Goal: Transaction & Acquisition: Purchase product/service

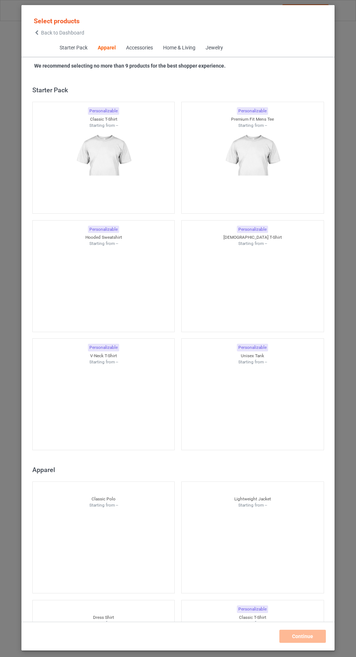
scroll to position [389, 0]
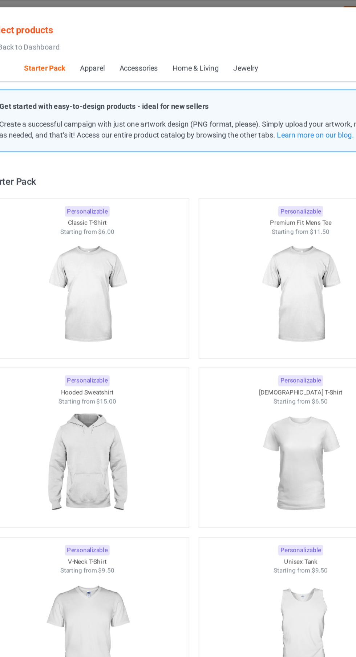
click at [106, 200] on img at bounding box center [103, 205] width 65 height 81
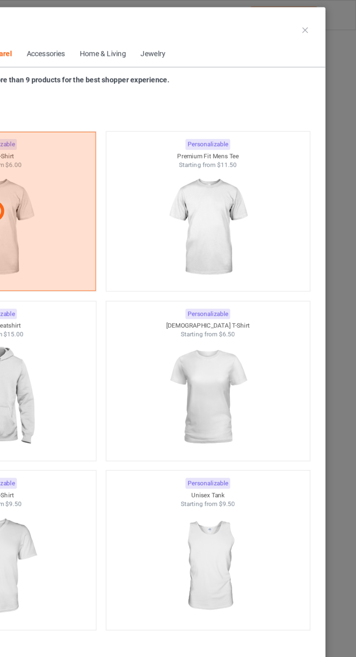
click at [322, 21] on icon at bounding box center [321, 21] width 4 height 4
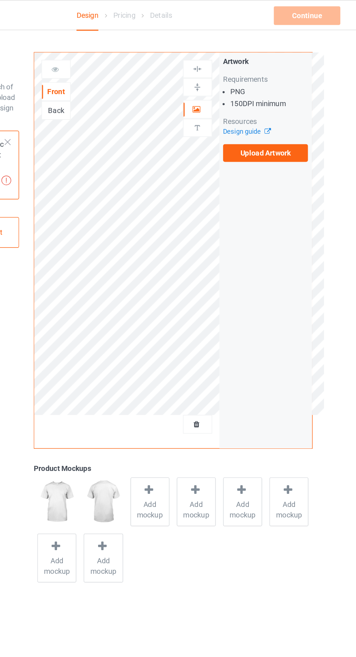
click at [271, 105] on label "Upload Artwork" at bounding box center [277, 107] width 60 height 12
click at [0, 0] on input "Upload Artwork" at bounding box center [0, 0] width 0 height 0
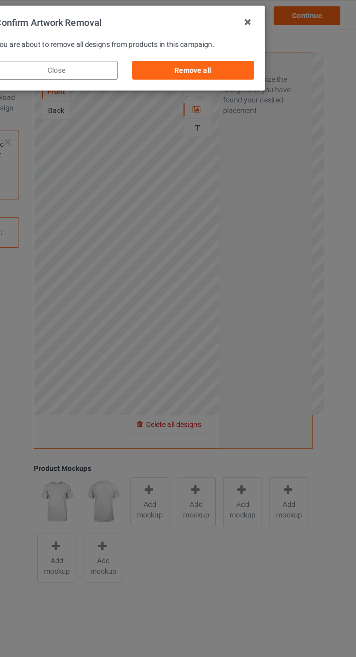
click at [223, 49] on div "Remove all" at bounding box center [225, 49] width 85 height 13
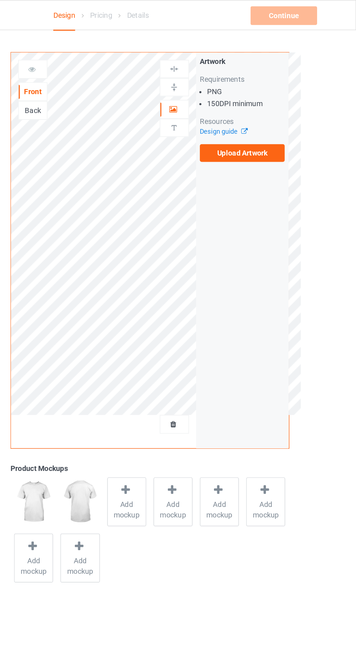
click at [271, 106] on label "Upload Artwork" at bounding box center [277, 107] width 60 height 12
click at [0, 0] on input "Upload Artwork" at bounding box center [0, 0] width 0 height 0
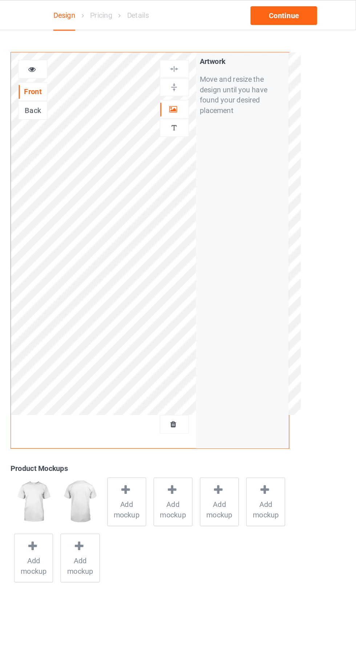
click at [225, 90] on div at bounding box center [230, 89] width 20 height 7
click at [229, 76] on icon at bounding box center [229, 75] width 6 height 5
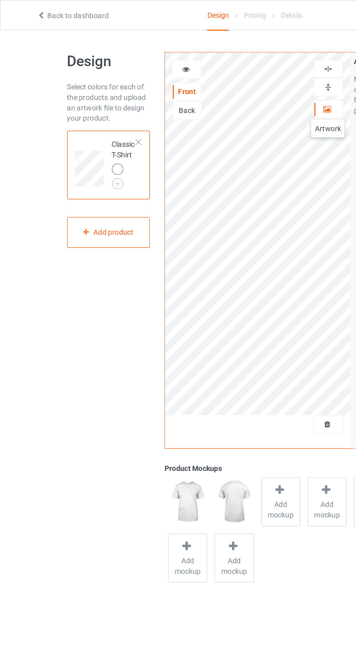
click at [0, 0] on img at bounding box center [0, 0] width 0 height 0
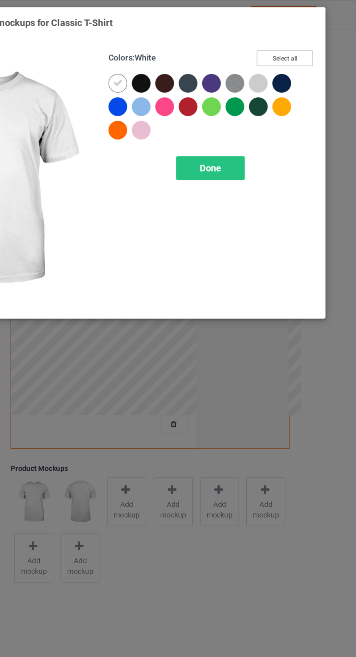
click at [303, 37] on button "Select all" at bounding box center [306, 40] width 39 height 11
click at [190, 57] on icon at bounding box center [189, 58] width 7 height 7
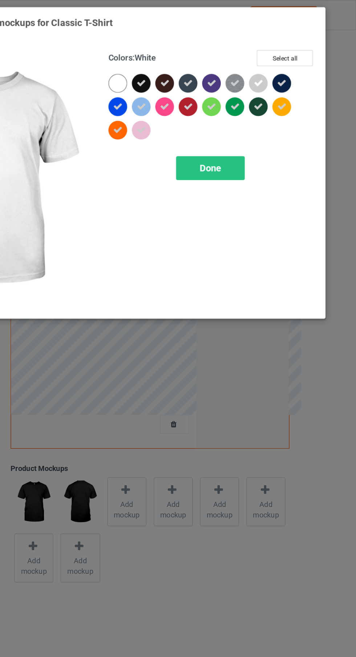
click at [209, 97] on div at bounding box center [208, 92] width 16 height 16
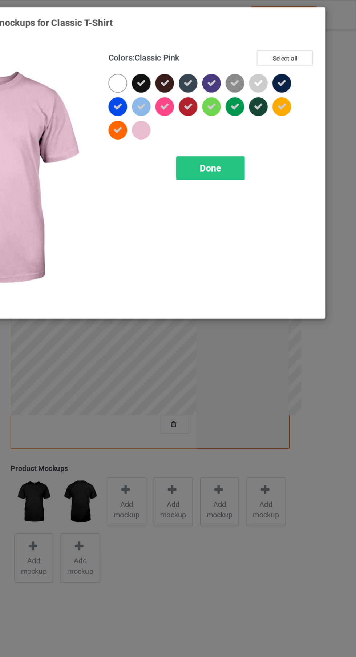
click at [270, 122] on div "Done" at bounding box center [254, 117] width 48 height 17
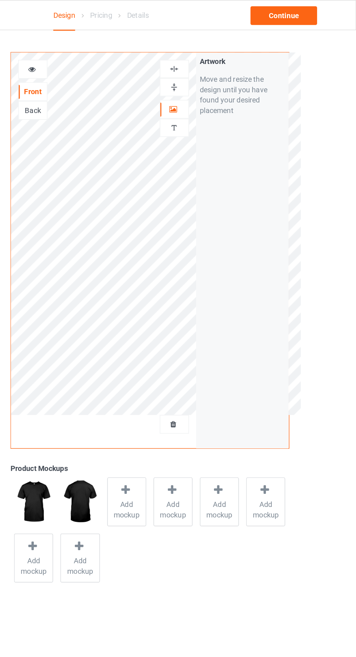
click at [126, 43] on div at bounding box center [130, 48] width 20 height 13
click at [136, 45] on div at bounding box center [131, 48] width 20 height 7
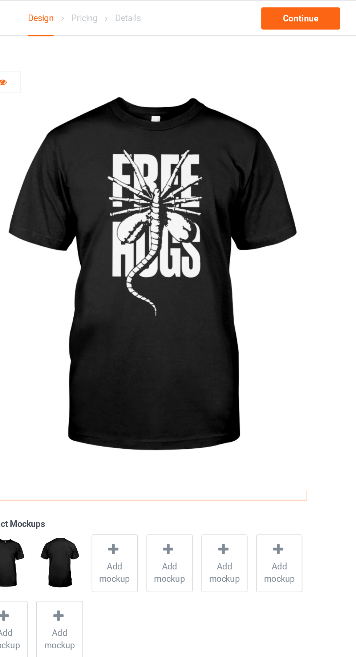
click at [205, 332] on span "Add mockup" at bounding box center [196, 337] width 27 height 15
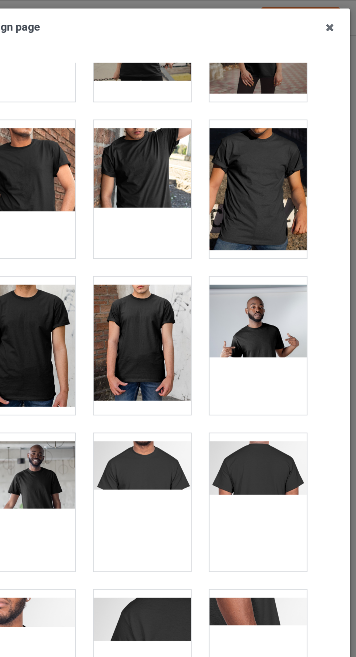
scroll to position [157, 0]
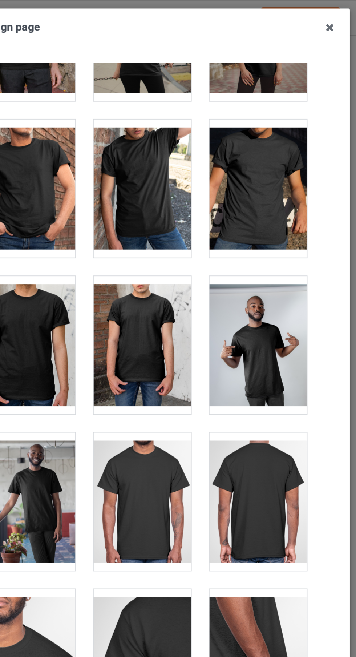
click at [233, 306] on div at bounding box center [212, 295] width 57 height 81
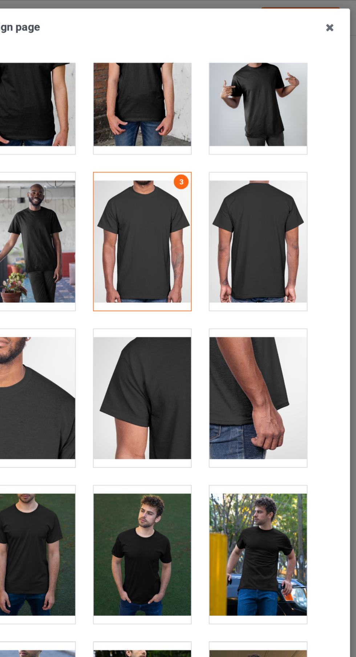
scroll to position [390, 0]
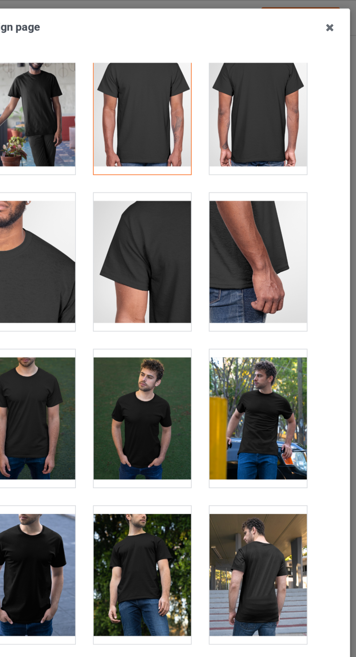
click at [209, 268] on div at bounding box center [212, 246] width 57 height 81
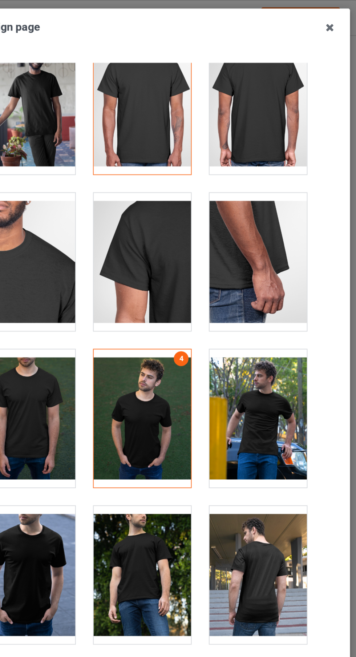
click at [294, 272] on div at bounding box center [280, 246] width 57 height 81
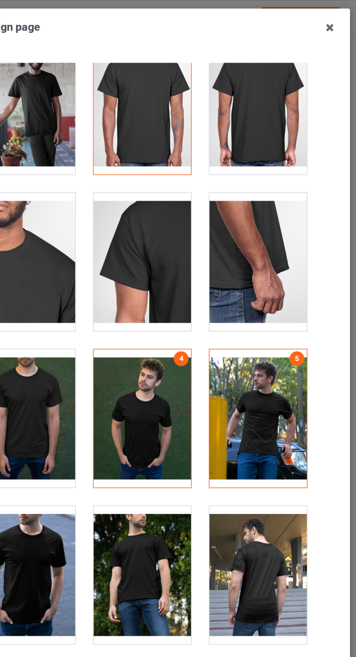
click at [325, 13] on icon at bounding box center [323, 17] width 12 height 12
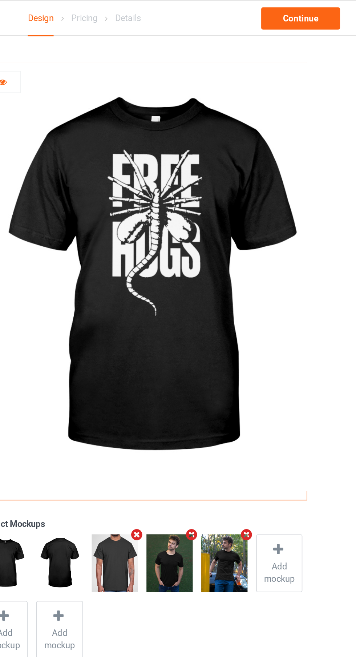
click at [276, 314] on icon "Remove mockup" at bounding box center [273, 315] width 9 height 8
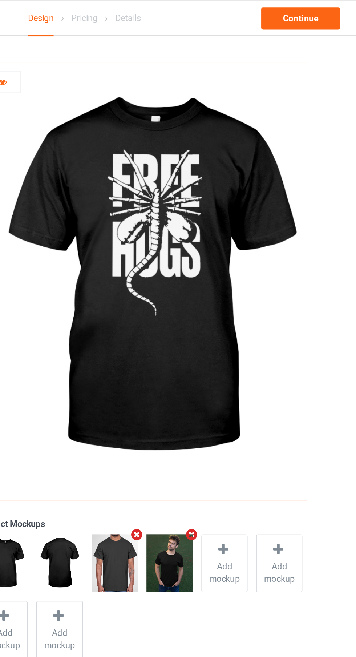
click at [268, 338] on span "Add mockup" at bounding box center [260, 337] width 27 height 15
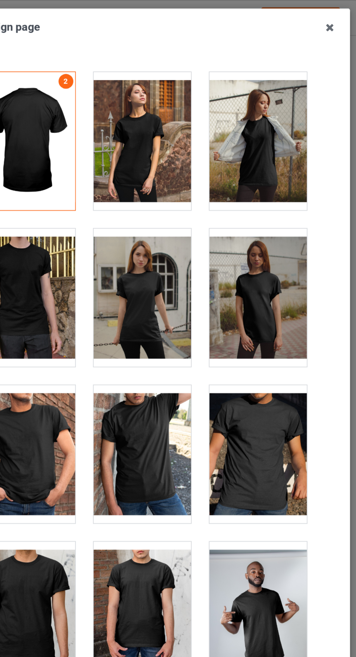
click at [276, 88] on div at bounding box center [280, 83] width 57 height 81
click at [322, 19] on icon at bounding box center [323, 17] width 12 height 12
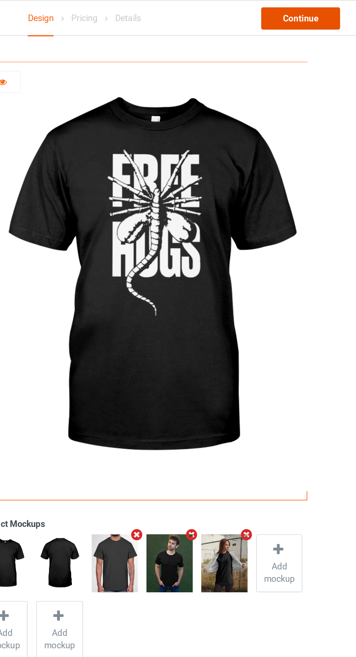
click at [294, 14] on div "Continue" at bounding box center [305, 10] width 47 height 13
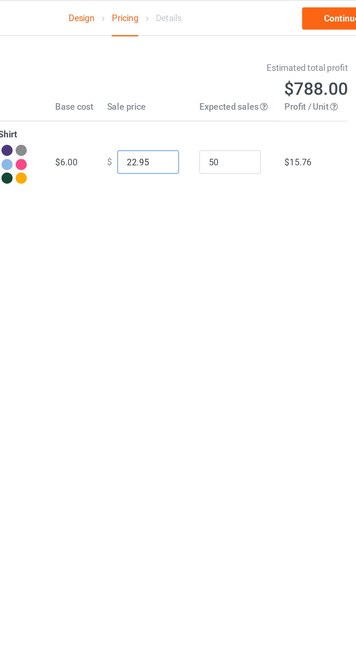
click at [185, 97] on input "22.95" at bounding box center [191, 96] width 36 height 14
type input "17.95"
click at [238, 93] on input "50" at bounding box center [240, 96] width 36 height 14
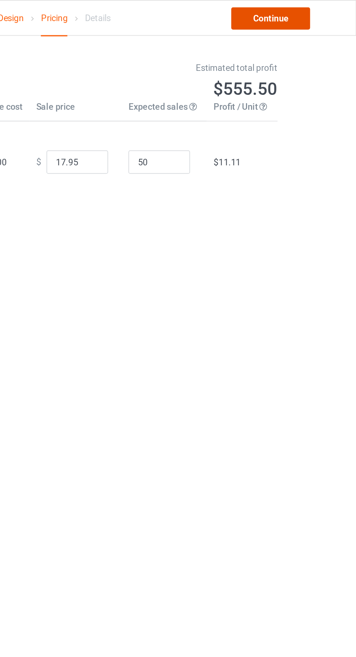
click at [306, 13] on link "Continue" at bounding box center [305, 10] width 47 height 13
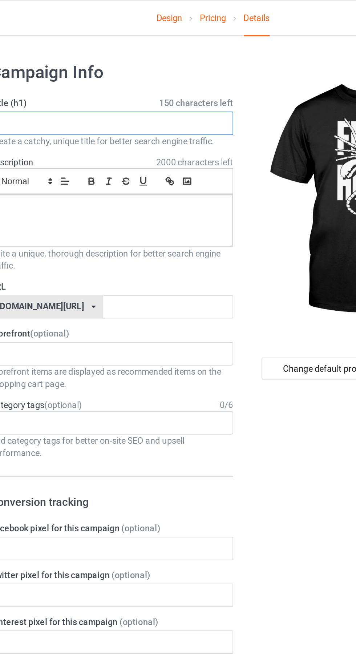
click at [74, 73] on input "text" at bounding box center [118, 73] width 143 height 14
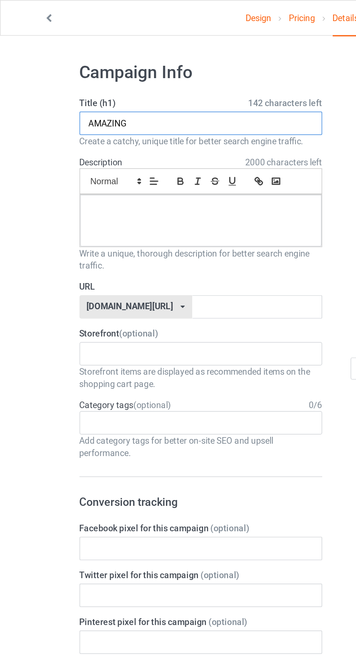
type input "AMAZING"
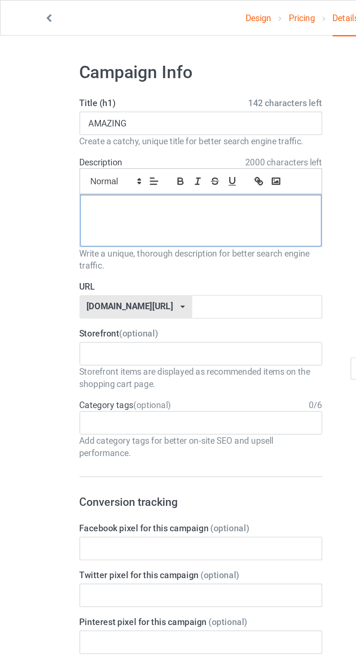
click at [60, 144] on div at bounding box center [118, 130] width 142 height 31
click at [154, 209] on div "No result found" at bounding box center [118, 209] width 143 height 14
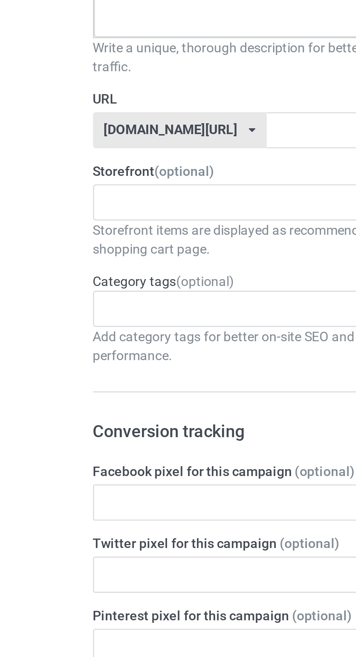
click at [119, 248] on div "Age > 1-19 > 1 Age > 1-12 Months > 1 Month Age > 1-12 Months Age > 1-19 Age > 1…" at bounding box center [118, 249] width 143 height 14
click at [113, 179] on input "text" at bounding box center [151, 181] width 77 height 14
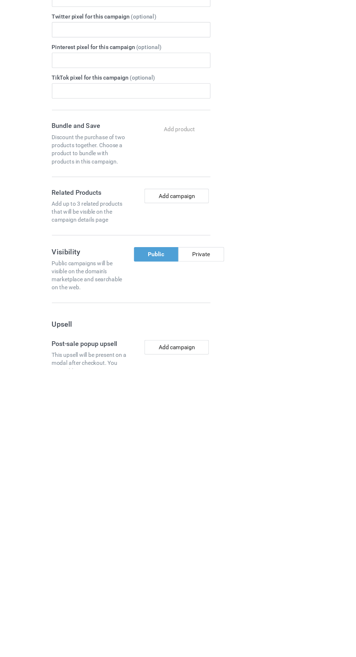
type input "Free"
click at [188, 556] on div "Private" at bounding box center [181, 553] width 41 height 13
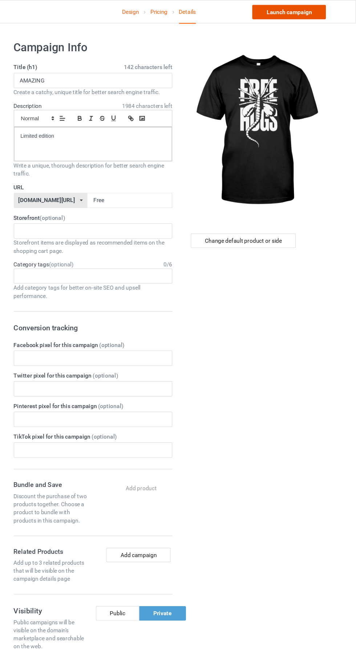
click at [290, 10] on link "Launch campaign" at bounding box center [295, 10] width 67 height 13
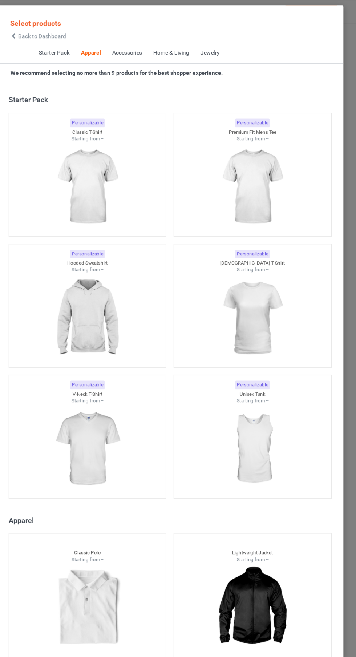
scroll to position [389, 0]
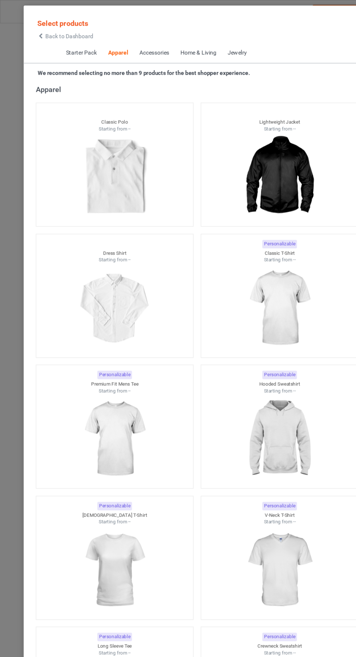
click at [49, 31] on span "Back to Dashboard" at bounding box center [62, 33] width 43 height 6
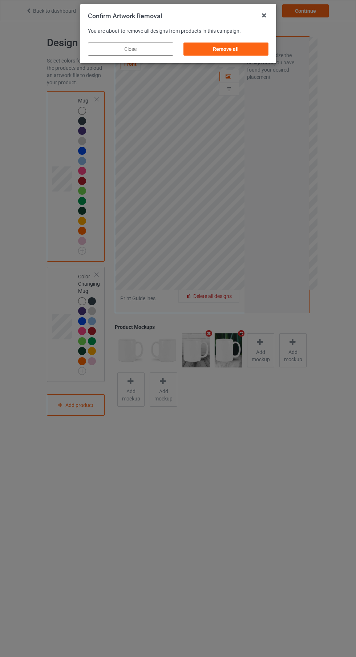
click at [254, 45] on div "Remove all" at bounding box center [225, 49] width 85 height 13
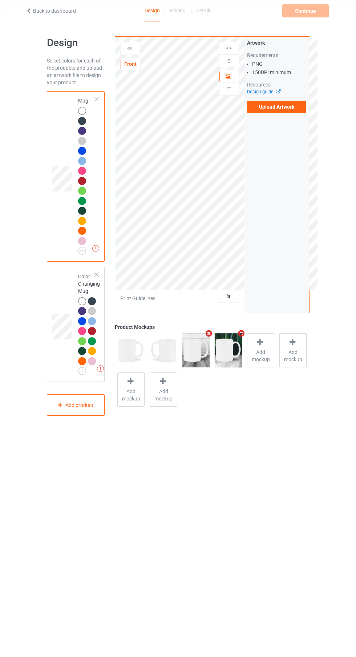
click at [291, 106] on label "Upload Artwork" at bounding box center [277, 107] width 60 height 12
click at [0, 0] on input "Upload Artwork" at bounding box center [0, 0] width 0 height 0
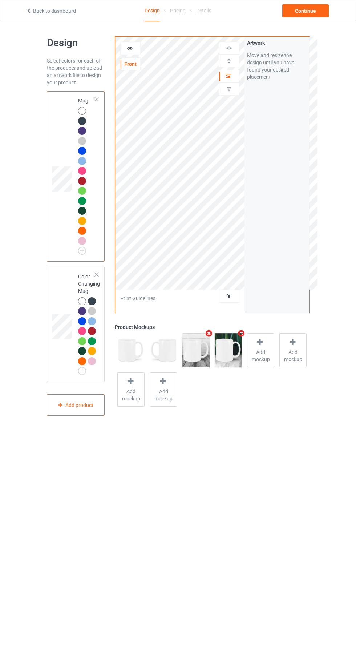
click at [130, 49] on icon at bounding box center [130, 47] width 6 height 5
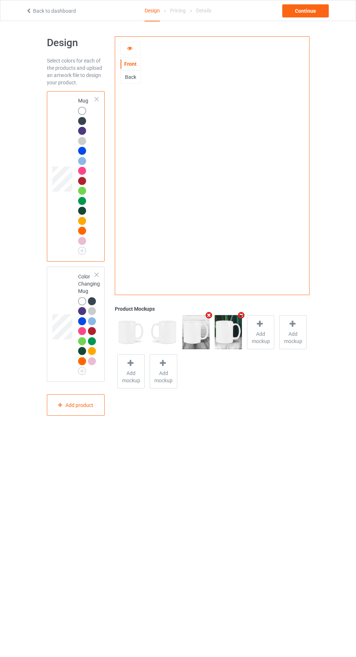
click at [241, 316] on icon "Remove mockup" at bounding box center [241, 315] width 9 height 8
click at [207, 315] on icon "Remove mockup" at bounding box center [209, 315] width 9 height 8
click at [226, 326] on icon at bounding box center [227, 324] width 9 height 8
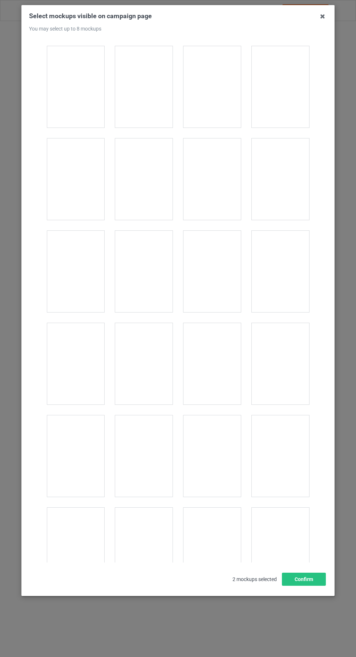
scroll to position [728, 0]
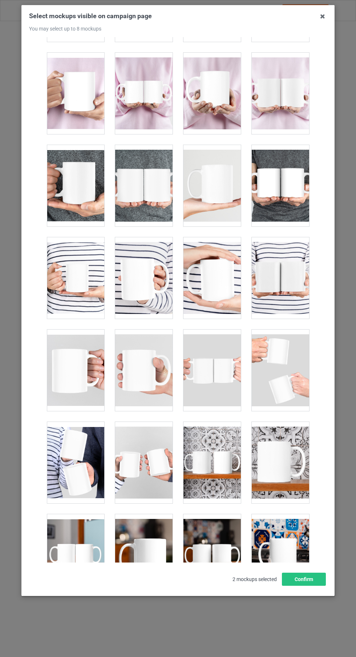
click at [286, 465] on div at bounding box center [280, 462] width 57 height 81
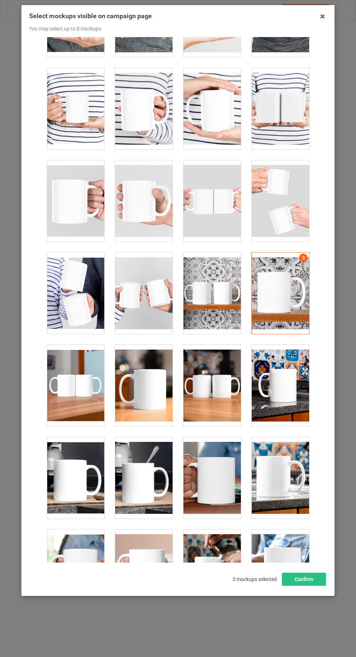
scroll to position [916, 0]
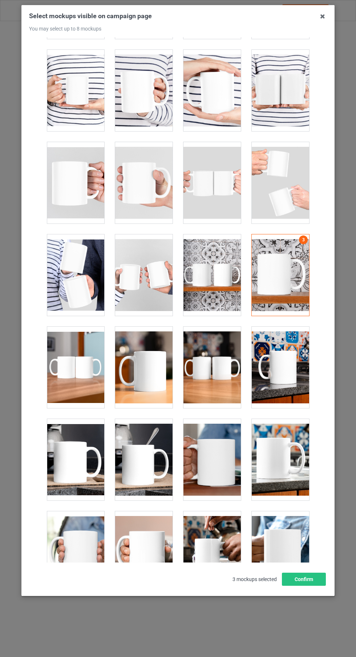
click at [273, 467] on div at bounding box center [280, 459] width 57 height 81
click at [293, 586] on button "Confirm" at bounding box center [304, 579] width 44 height 13
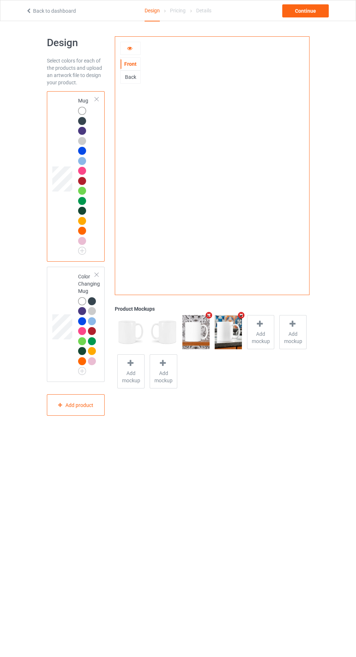
click at [126, 74] on div "Back" at bounding box center [131, 76] width 20 height 7
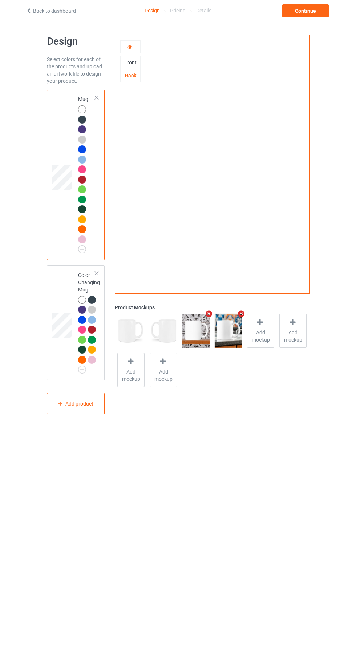
scroll to position [5, 0]
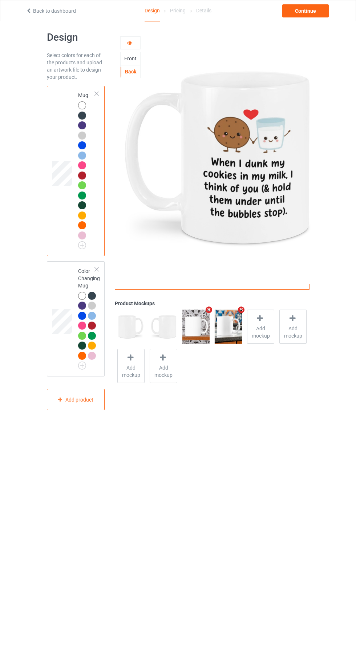
click at [67, 287] on td at bounding box center [63, 318] width 22 height 109
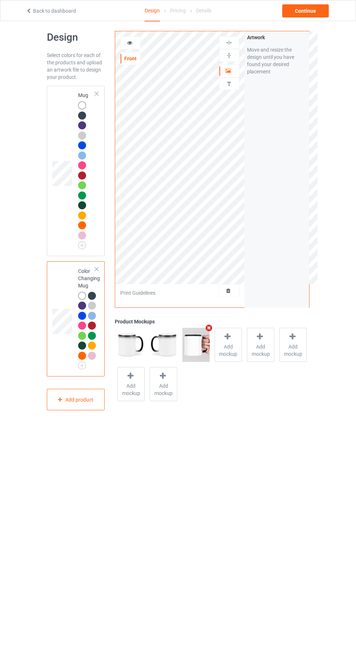
click at [231, 354] on span "Add mockup" at bounding box center [228, 350] width 27 height 15
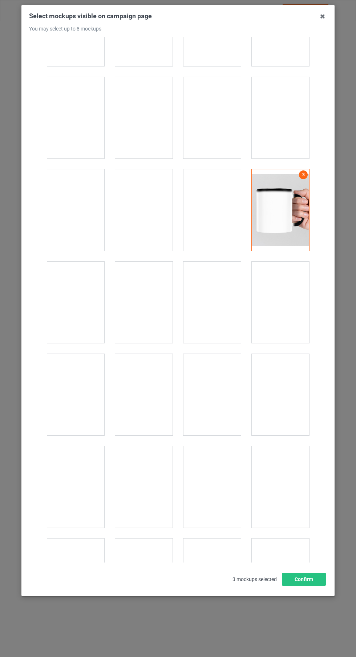
scroll to position [890, 0]
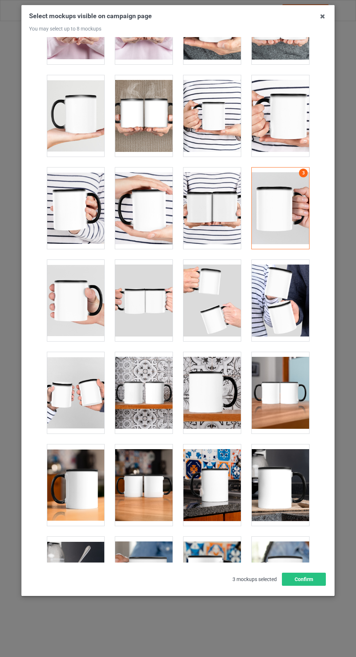
click at [285, 502] on div at bounding box center [280, 484] width 57 height 81
click at [214, 497] on div at bounding box center [212, 484] width 57 height 81
click at [304, 586] on button "Confirm" at bounding box center [304, 579] width 44 height 13
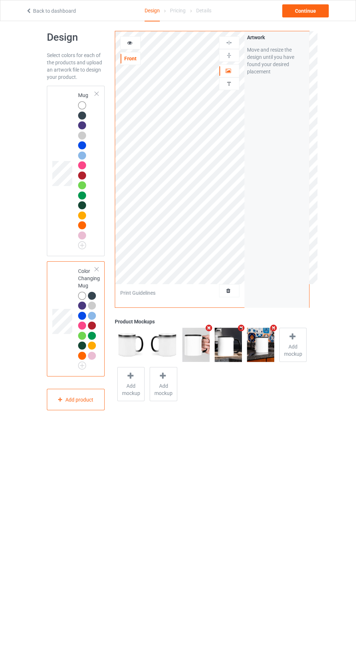
click at [79, 235] on div at bounding box center [82, 236] width 8 height 8
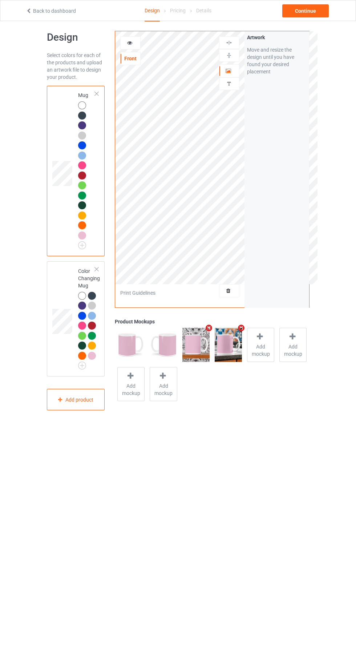
click at [130, 42] on icon at bounding box center [130, 41] width 6 height 5
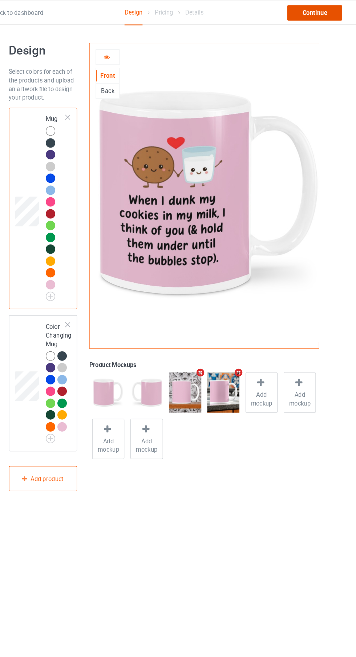
click at [307, 11] on div "Continue" at bounding box center [305, 10] width 47 height 13
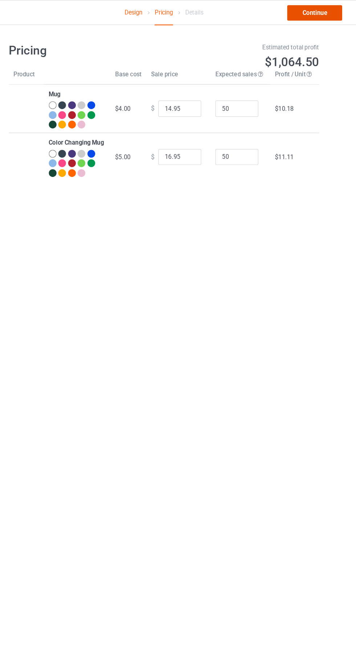
click at [310, 10] on link "Continue" at bounding box center [305, 10] width 47 height 13
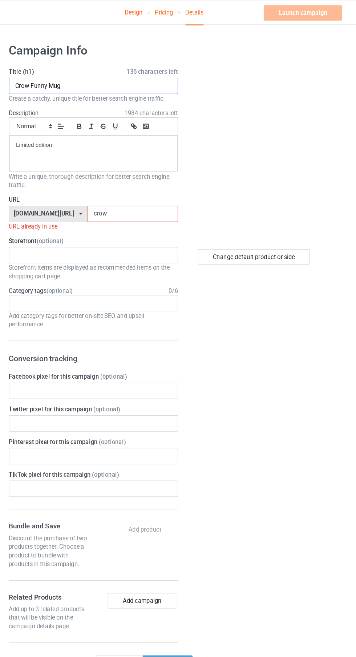
click at [143, 75] on input "Crow Funny Mug" at bounding box center [118, 73] width 143 height 14
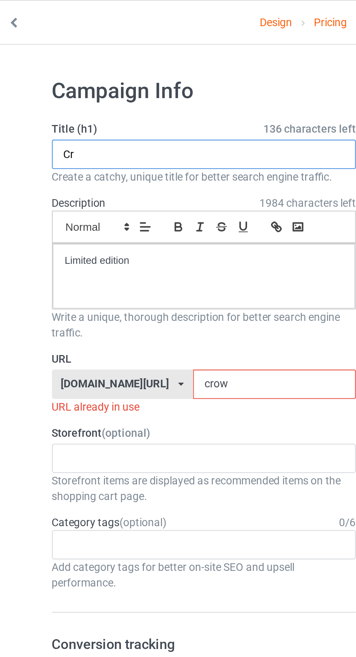
type input "C"
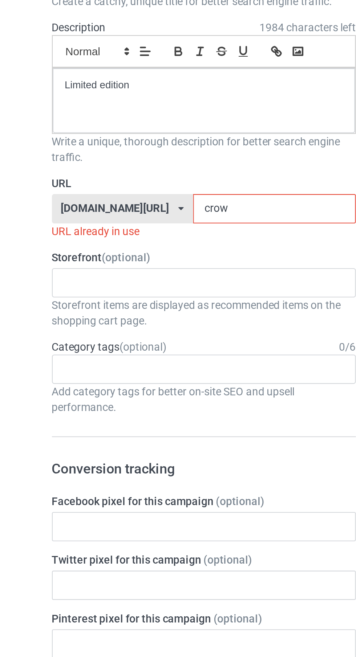
type input "AMAZING"
click at [130, 183] on input "crow" at bounding box center [151, 181] width 77 height 14
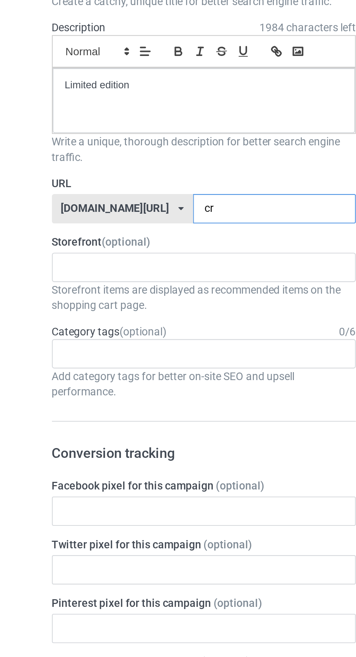
type input "c"
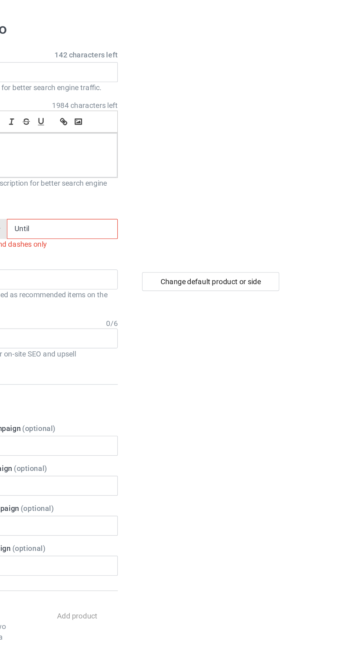
type input "Until"
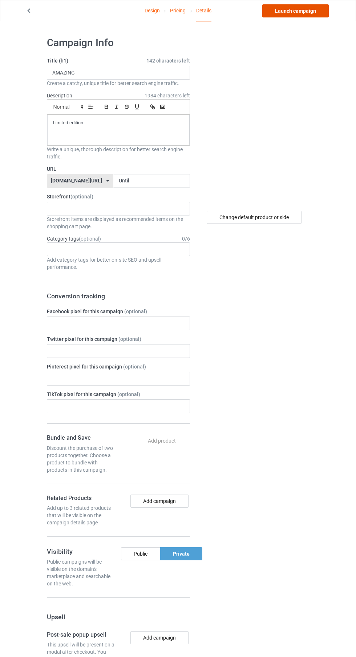
click at [286, 12] on link "Launch campaign" at bounding box center [295, 10] width 67 height 13
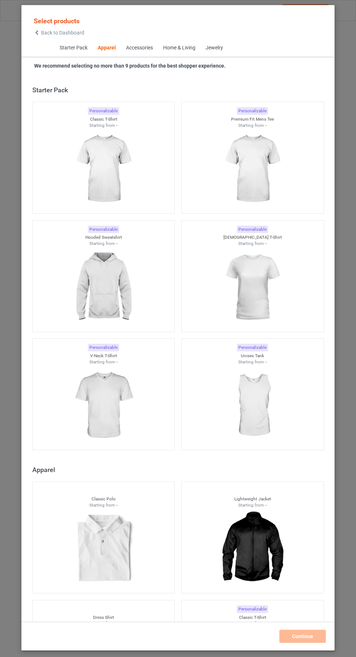
scroll to position [389, 0]
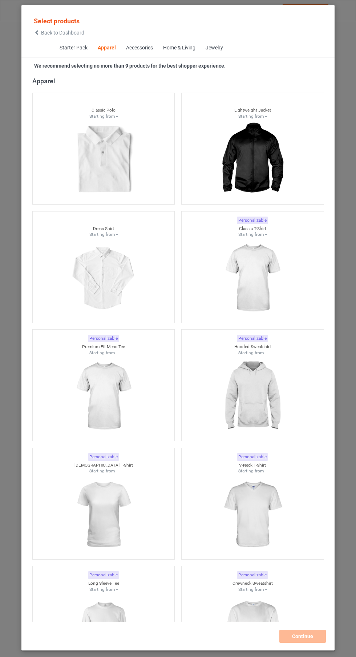
click at [35, 33] on icon at bounding box center [37, 32] width 6 height 5
